Goal: Understand process/instructions: Learn how to perform a task or action

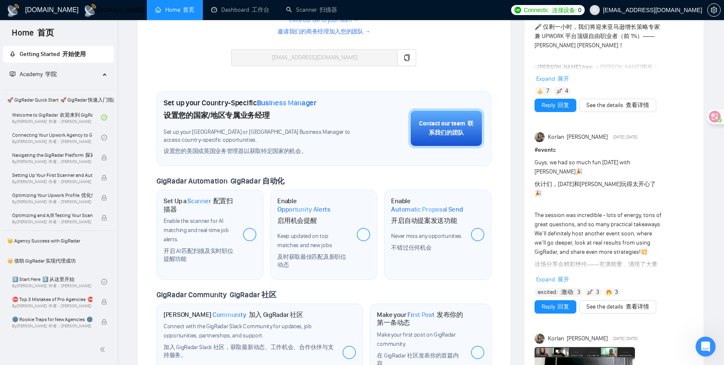
scroll to position [353, 0]
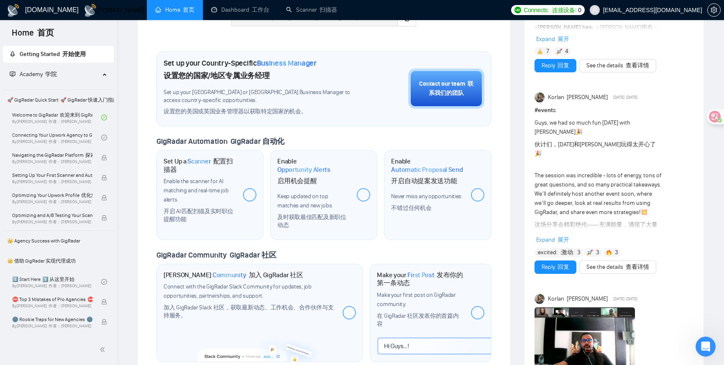
click at [246, 192] on div "Set Up a Scanner 配置扫描器 Enable the scanner for AI matching and real-time job ale…" at bounding box center [209, 195] width 107 height 90
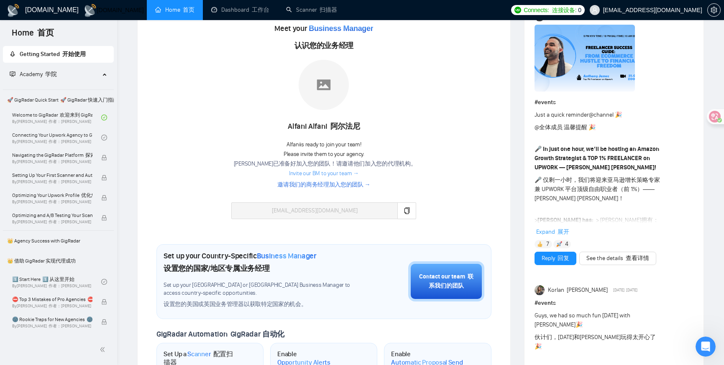
scroll to position [304, 0]
click at [397, 202] on button "button" at bounding box center [406, 210] width 19 height 17
click at [333, 181] on font "邀请我们的商务经理加入您的团队 →" at bounding box center [323, 184] width 93 height 7
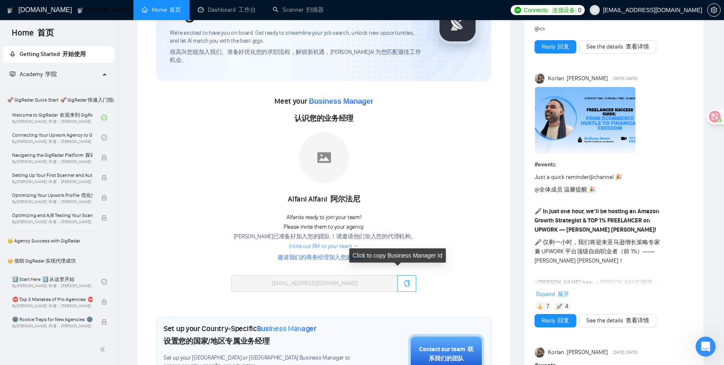
click at [407, 275] on button "button" at bounding box center [406, 283] width 19 height 17
click at [405, 275] on button "button" at bounding box center [406, 283] width 19 height 17
click at [397, 275] on button "button" at bounding box center [406, 283] width 19 height 17
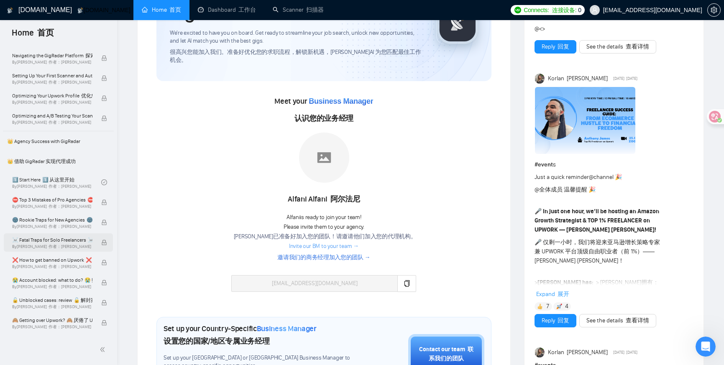
scroll to position [113, 0]
